Goal: Information Seeking & Learning: Learn about a topic

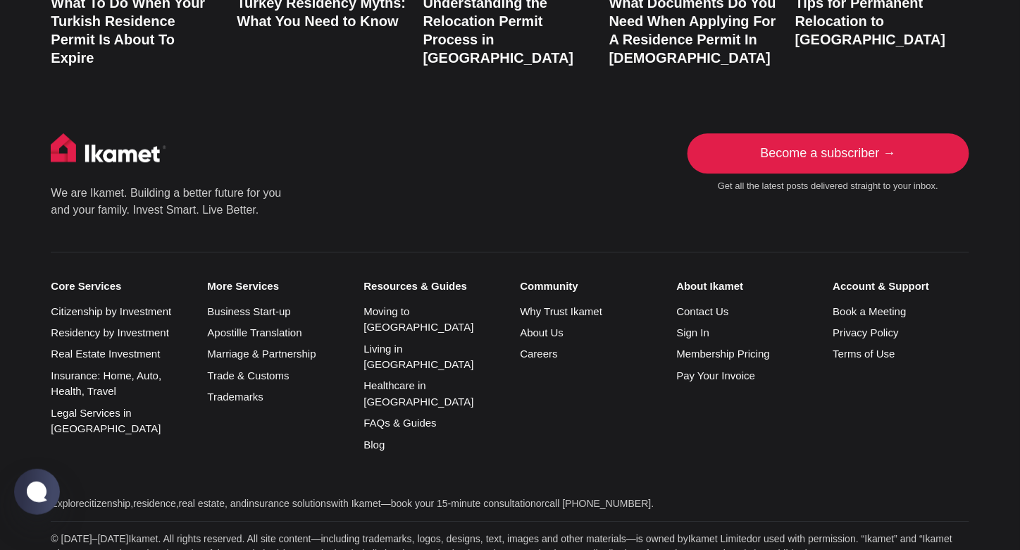
scroll to position [3057, 0]
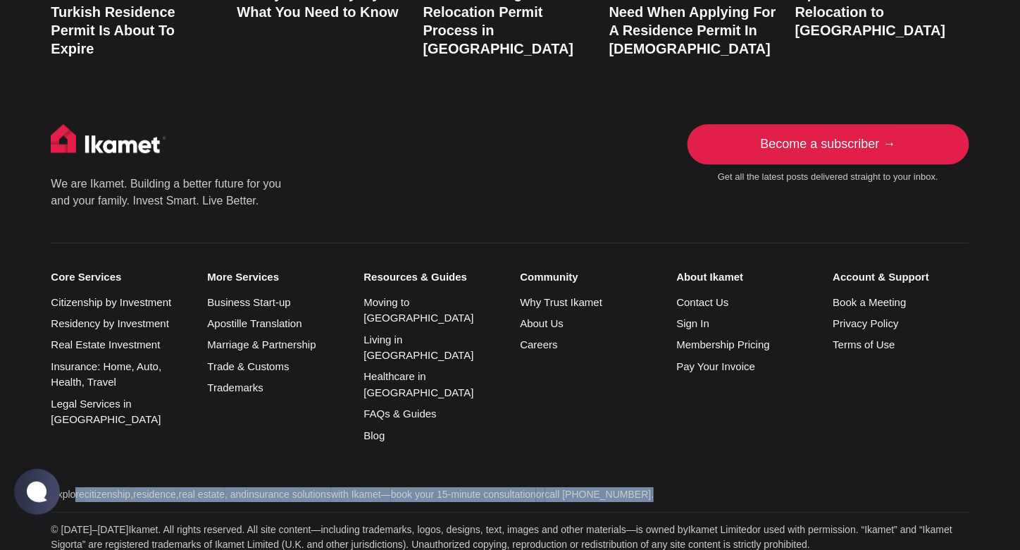
drag, startPoint x: 47, startPoint y: 367, endPoint x: 695, endPoint y: 367, distance: 647.6
click at [695, 367] on div "We are Ikamet. Building a better future for you and your family. Invest Smart. …" at bounding box center [510, 392] width 1020 height 537
click at [699, 487] on p "Explore citizenship , residence , real estate , and insurance solutions with Ik…" at bounding box center [510, 494] width 918 height 15
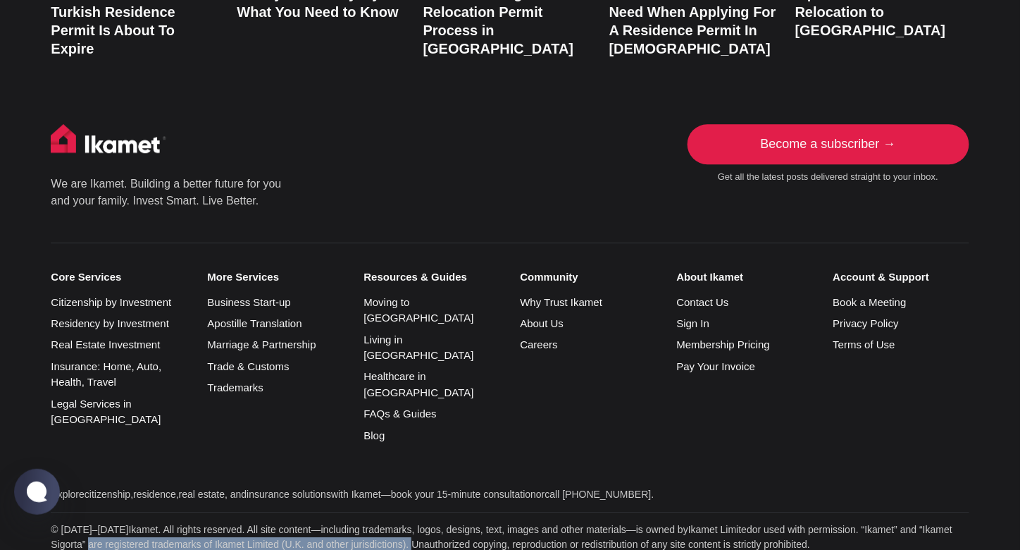
drag, startPoint x: 89, startPoint y: 421, endPoint x: 409, endPoint y: 418, distance: 319.9
click at [409, 522] on p "© [DATE]–[DATE] Ikamet . All rights reserved. All site content—including tradem…" at bounding box center [510, 537] width 918 height 30
drag, startPoint x: 180, startPoint y: 512, endPoint x: 698, endPoint y: 522, distance: 518.0
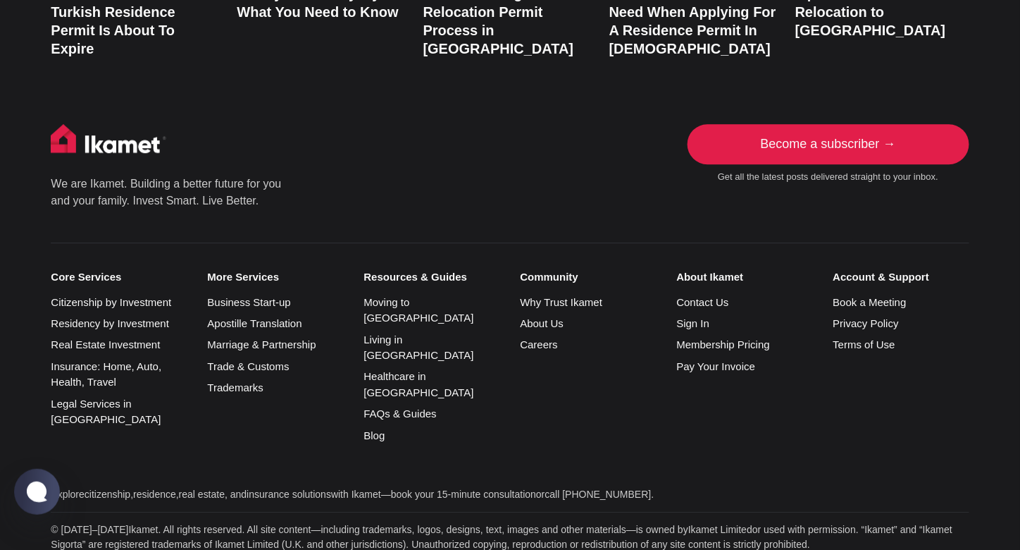
drag, startPoint x: 171, startPoint y: 523, endPoint x: 579, endPoint y: 520, distance: 408.7
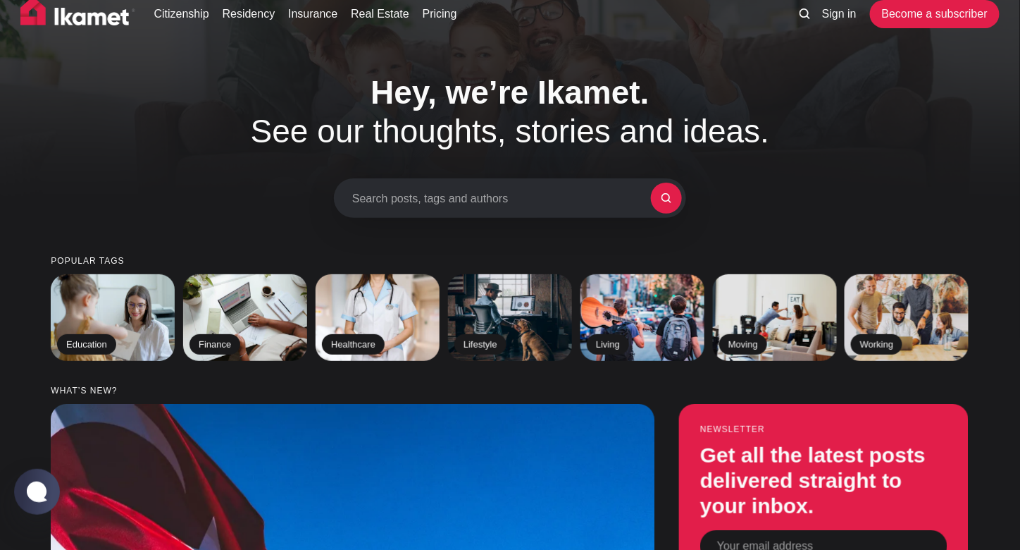
scroll to position [0, 0]
